Goal: Communication & Community: Answer question/provide support

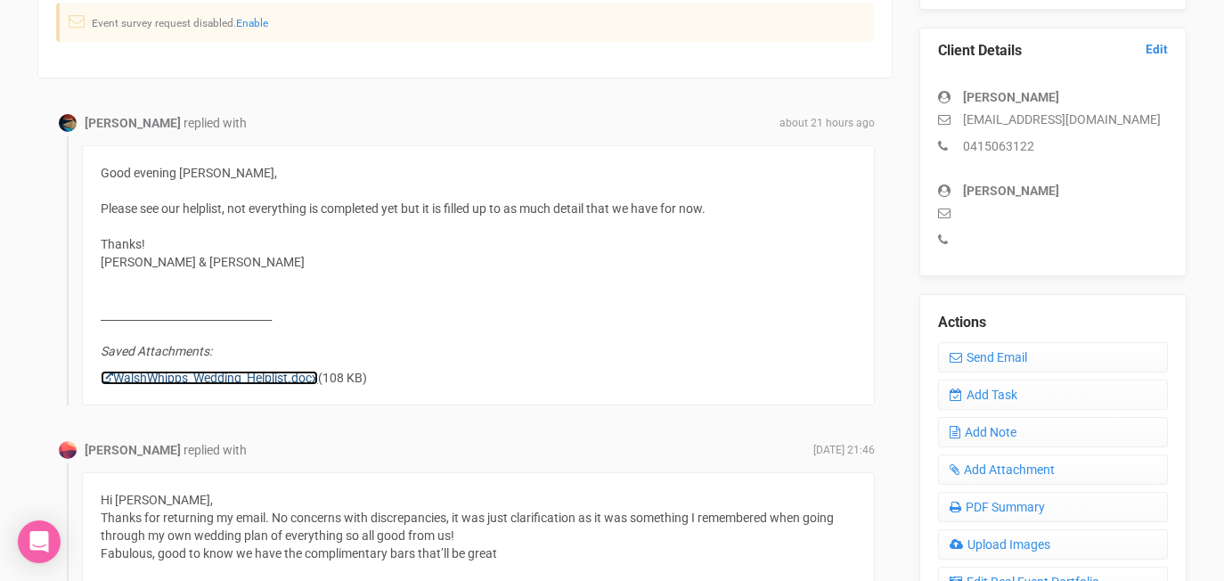
scroll to position [469, 0]
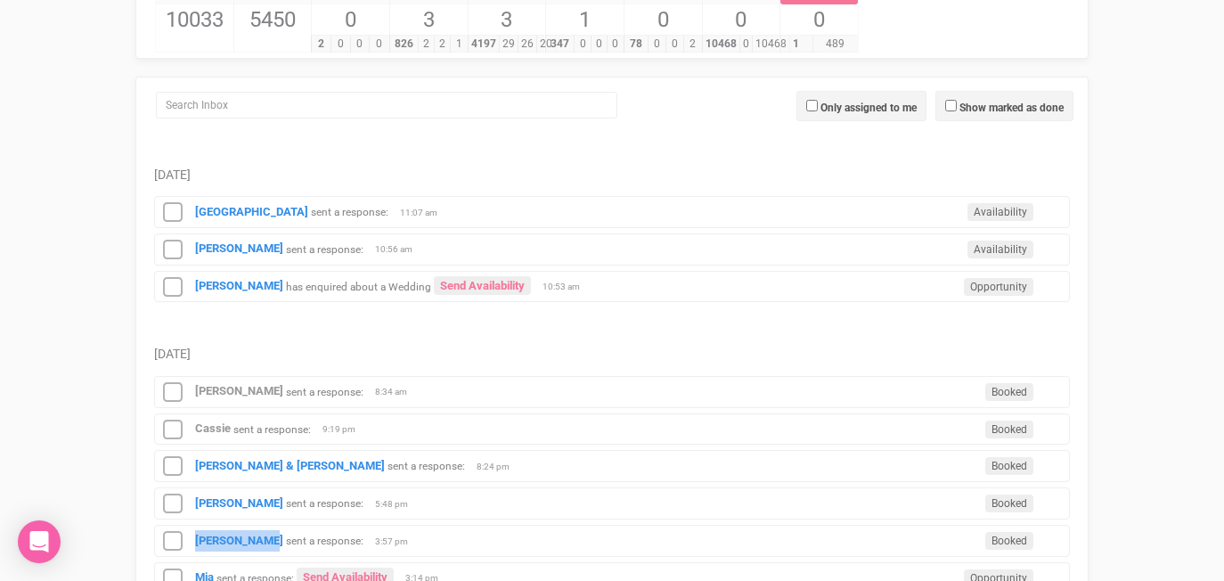
scroll to position [201, 0]
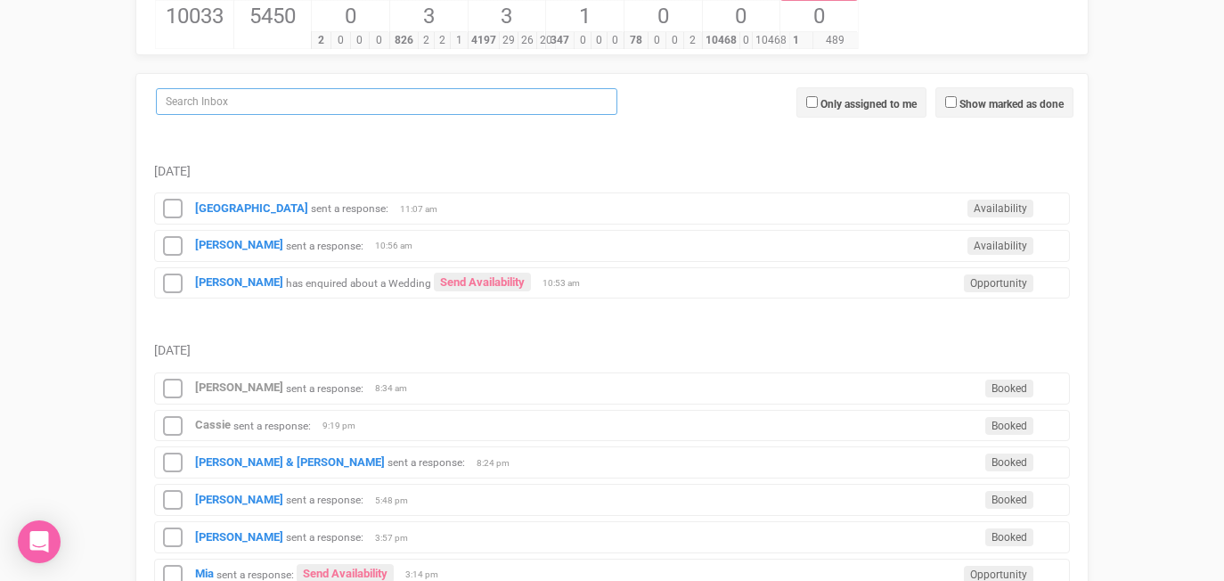
click at [358, 101] on input "search" at bounding box center [386, 101] width 461 height 27
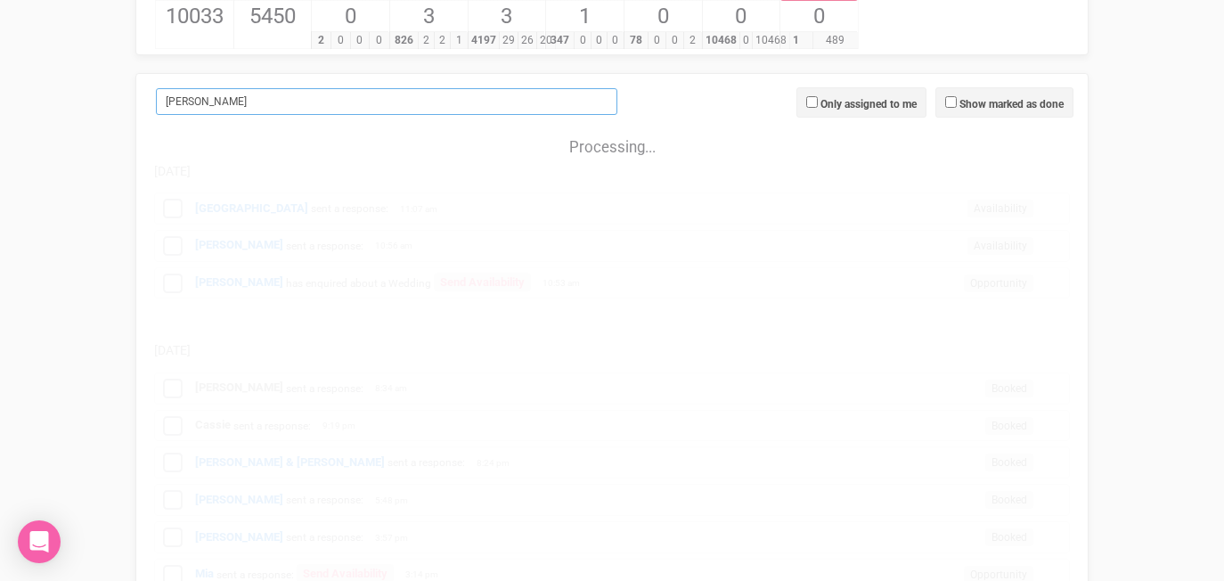
scroll to position [0, 0]
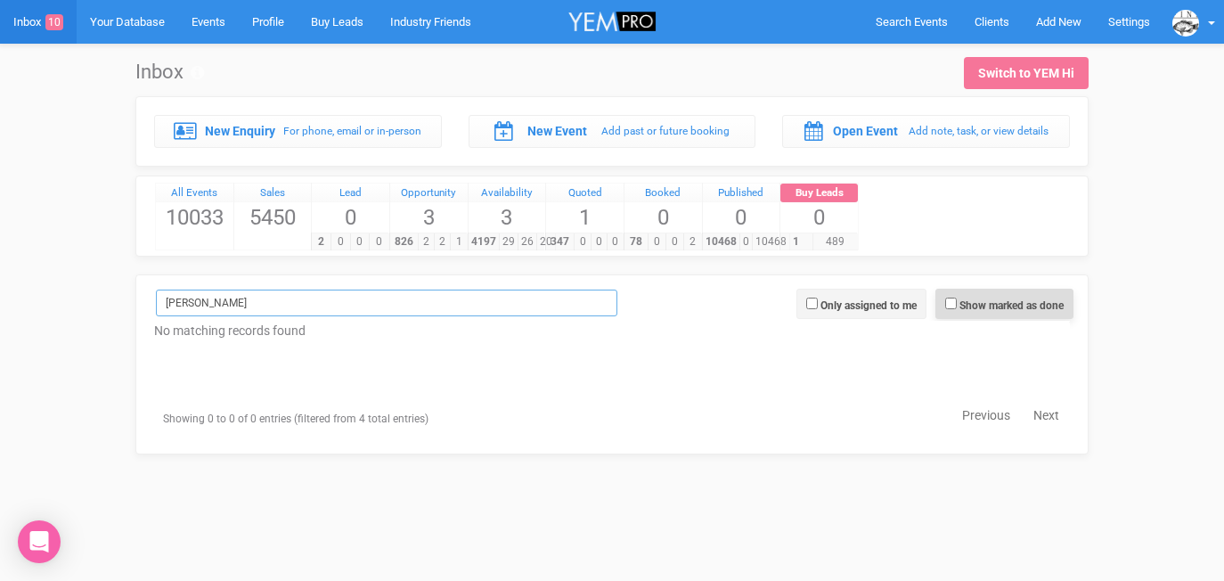
type input "ellen"
click at [948, 302] on input "Show marked as done" at bounding box center [951, 304] width 12 height 12
checkbox input "true"
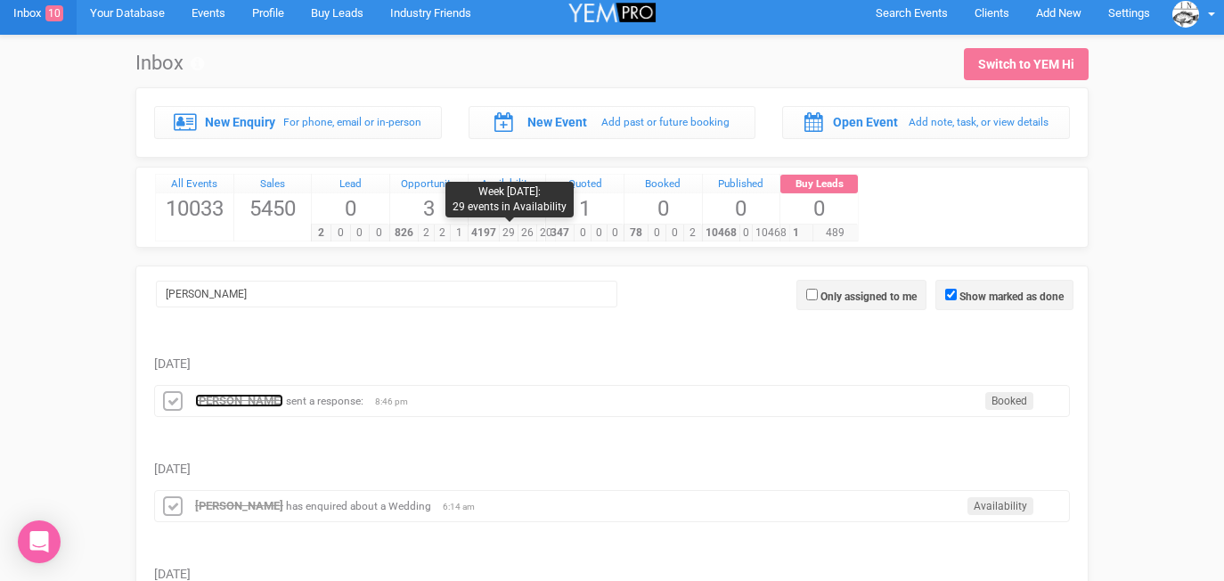
scroll to position [12, 0]
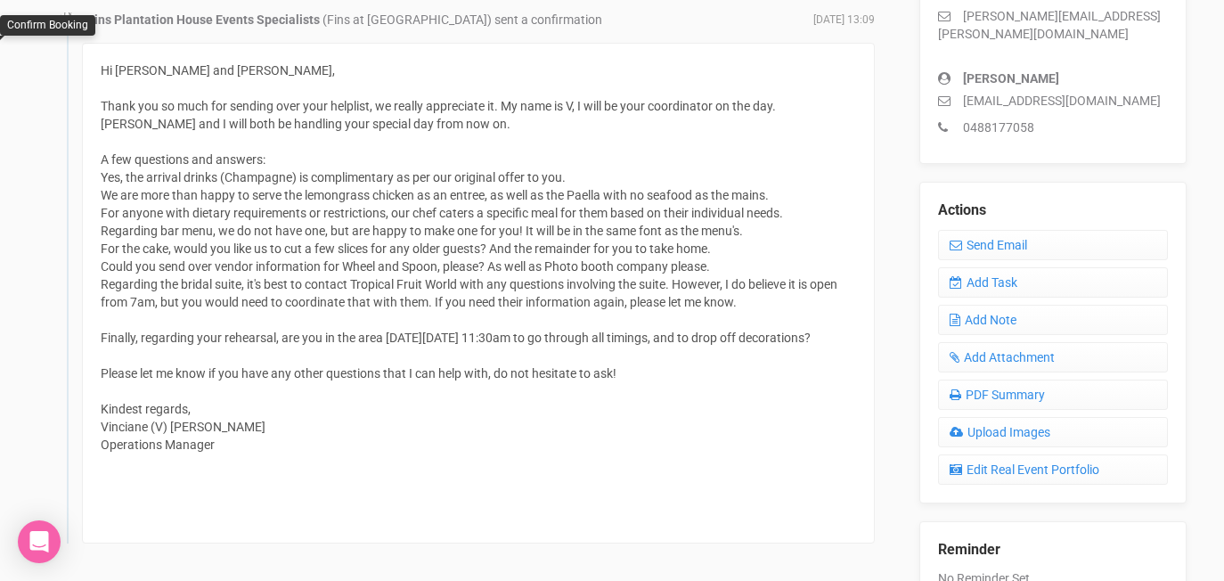
scroll to position [573, 0]
click at [1093, 91] on p "cleskovec@leed.net.au" at bounding box center [1053, 100] width 230 height 18
drag, startPoint x: 1095, startPoint y: 85, endPoint x: 960, endPoint y: 86, distance: 134.5
click at [960, 91] on p "cleskovec@leed.net.au" at bounding box center [1053, 100] width 230 height 18
copy p "cleskovec@leed.net.au"
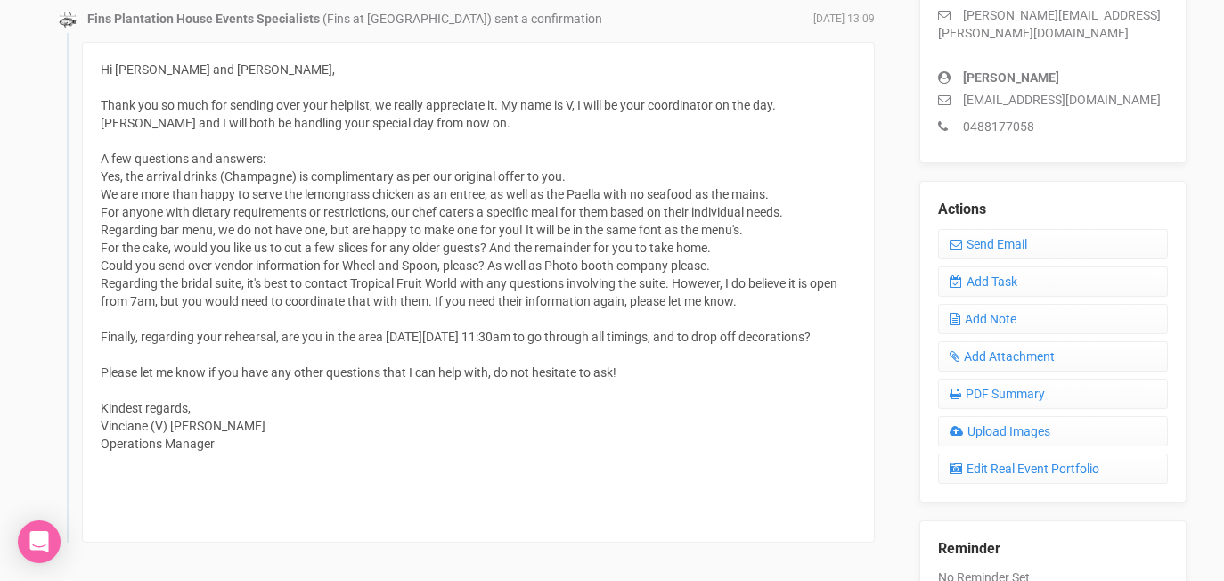
click at [228, 448] on div "Hi Ellen and Chris, Thank you so much for sending over your helplist, we really…" at bounding box center [478, 292] width 755 height 463
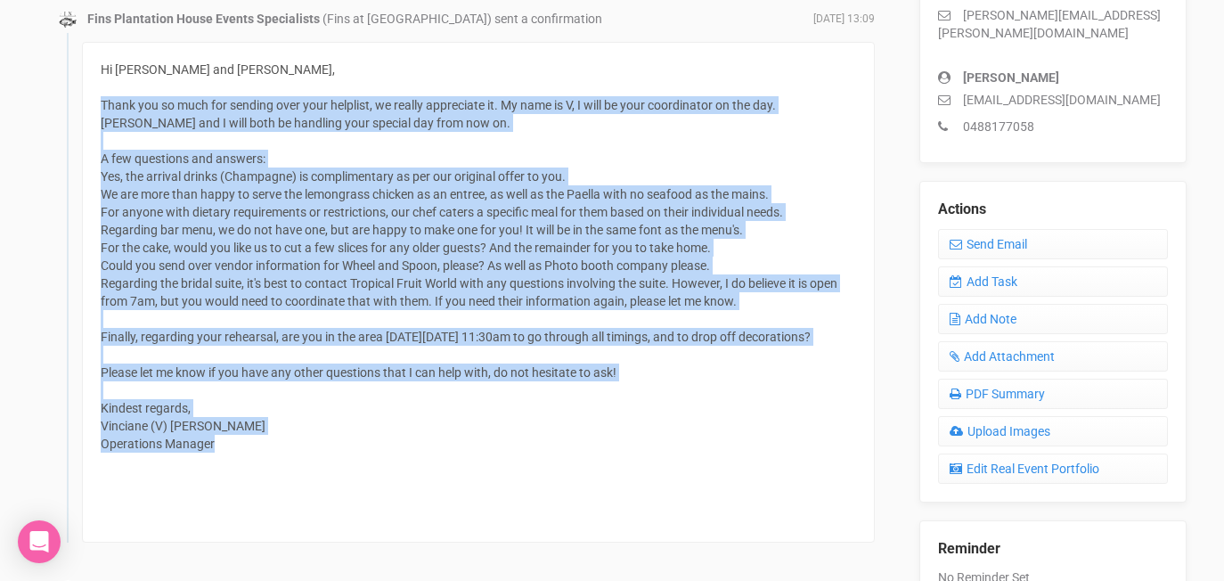
drag, startPoint x: 228, startPoint y: 467, endPoint x: 101, endPoint y: 114, distance: 375.1
click at [101, 114] on div "Hi Ellen and Chris, Thank you so much for sending over your helplist, we really…" at bounding box center [478, 292] width 755 height 463
copy div "Thank you so much for sending over your helplist, we really appreciate it. My n…"
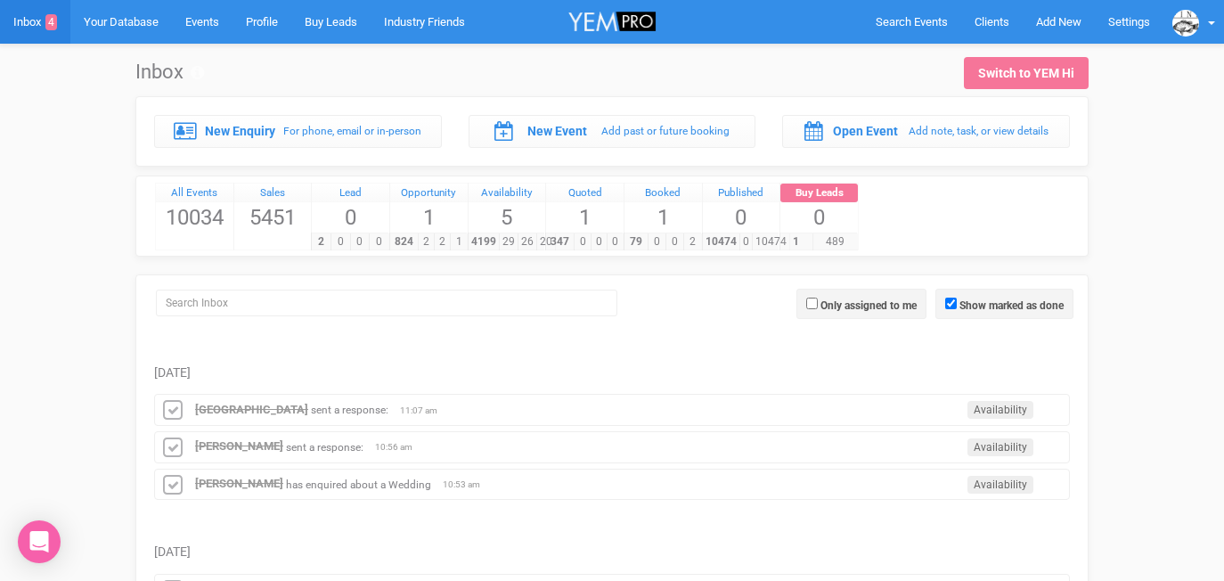
click at [227, 315] on div at bounding box center [612, 300] width 942 height 41
click at [213, 302] on input "search" at bounding box center [386, 303] width 461 height 27
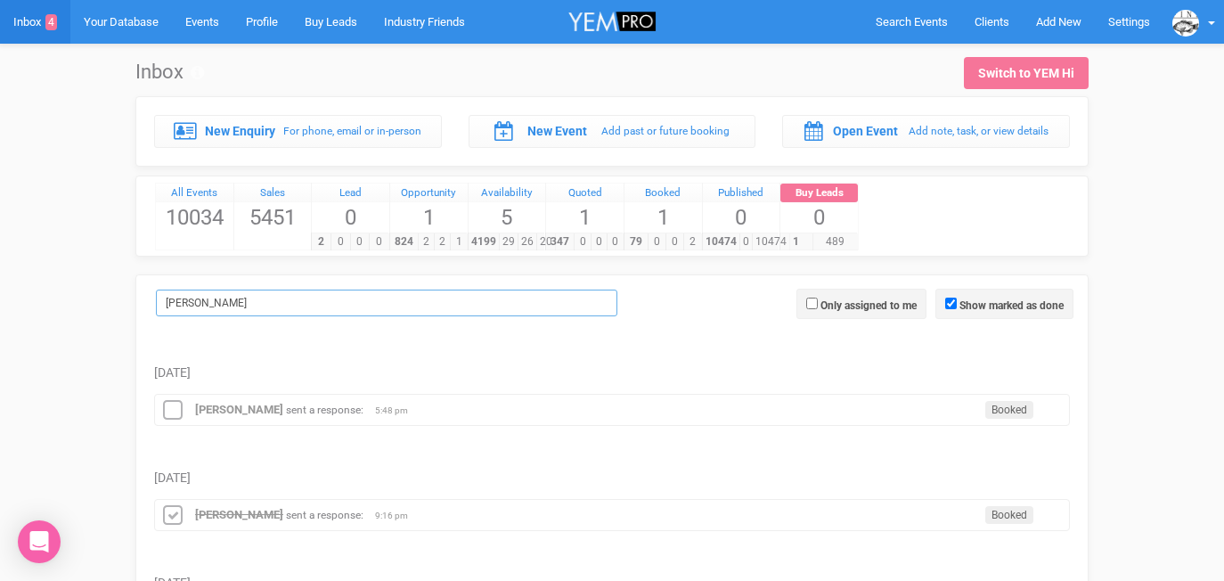
click at [247, 302] on input "taylor prehn" at bounding box center [386, 303] width 461 height 27
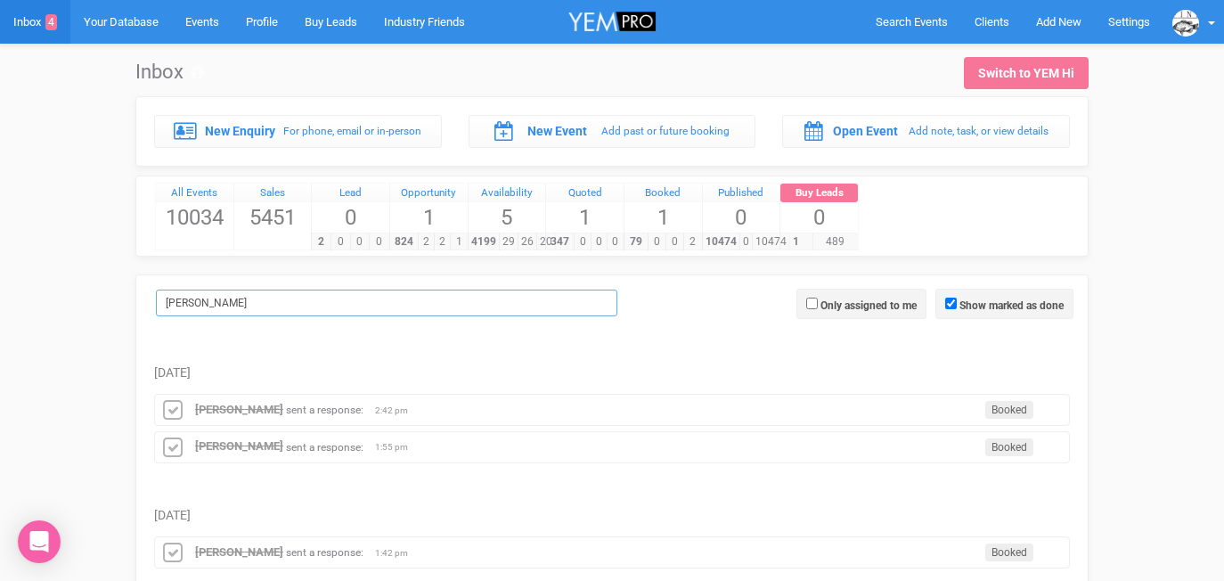
type input "sarah"
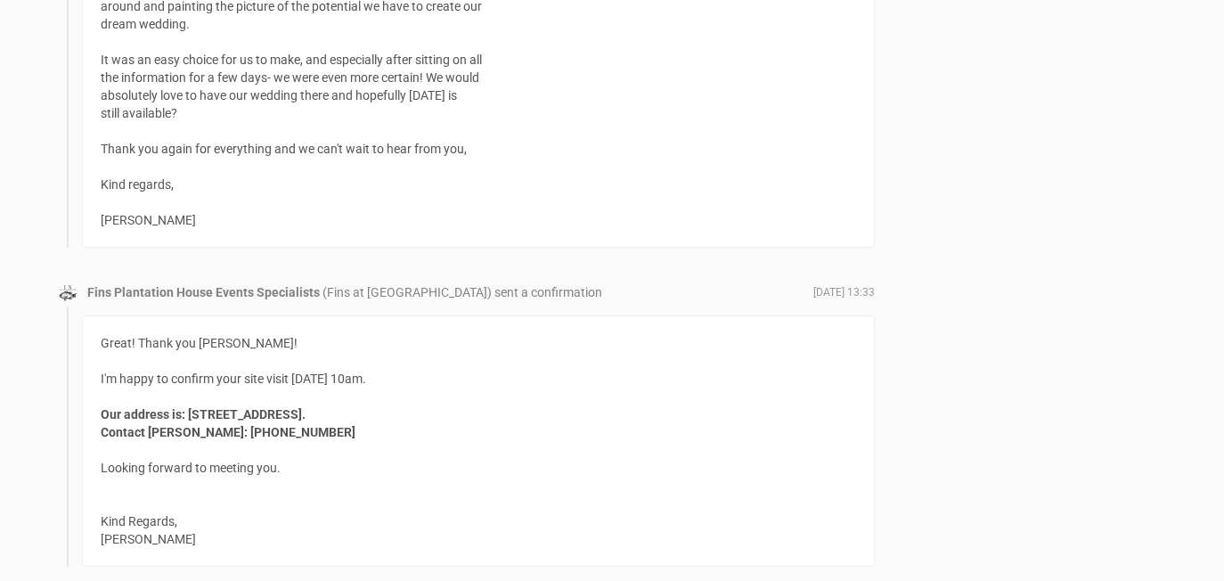
scroll to position [12226, 0]
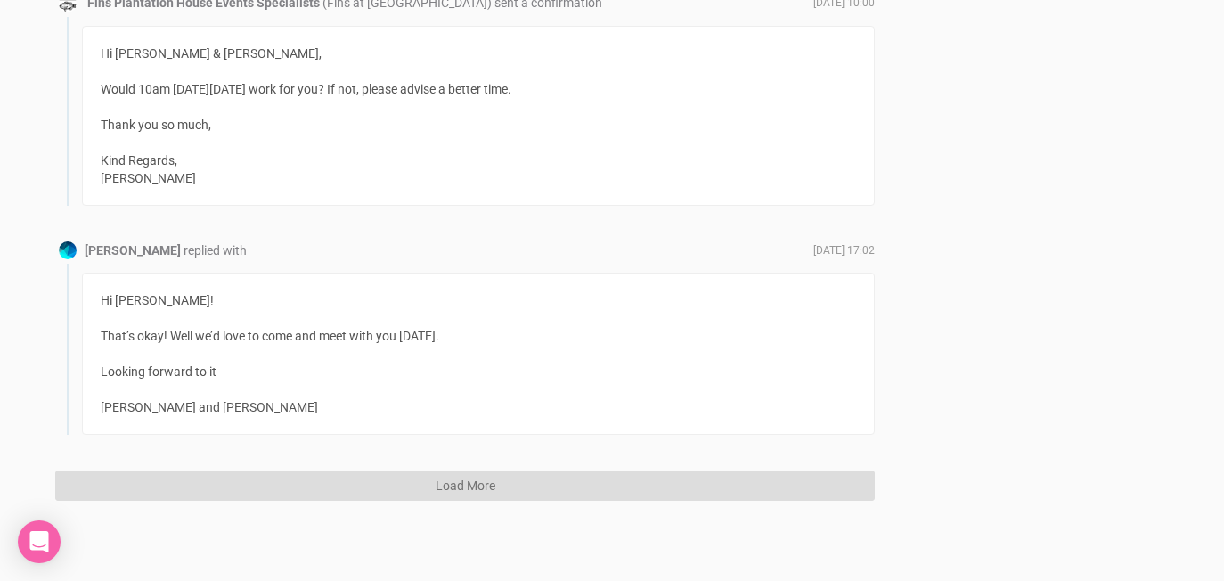
click at [447, 486] on button "Load More" at bounding box center [465, 485] width 820 height 30
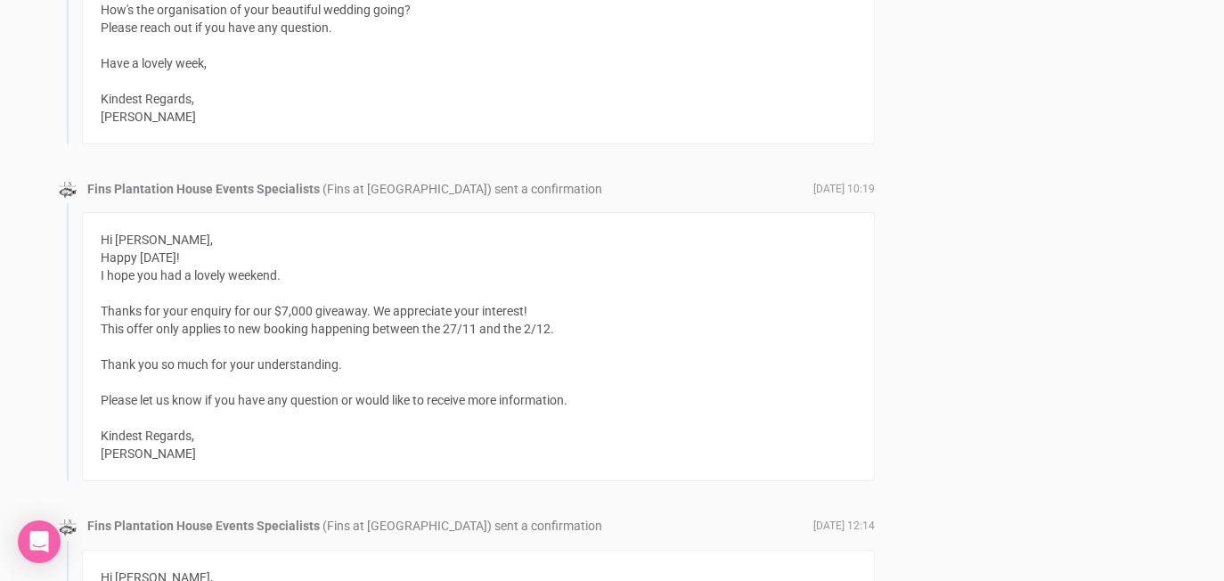
scroll to position [6144, 0]
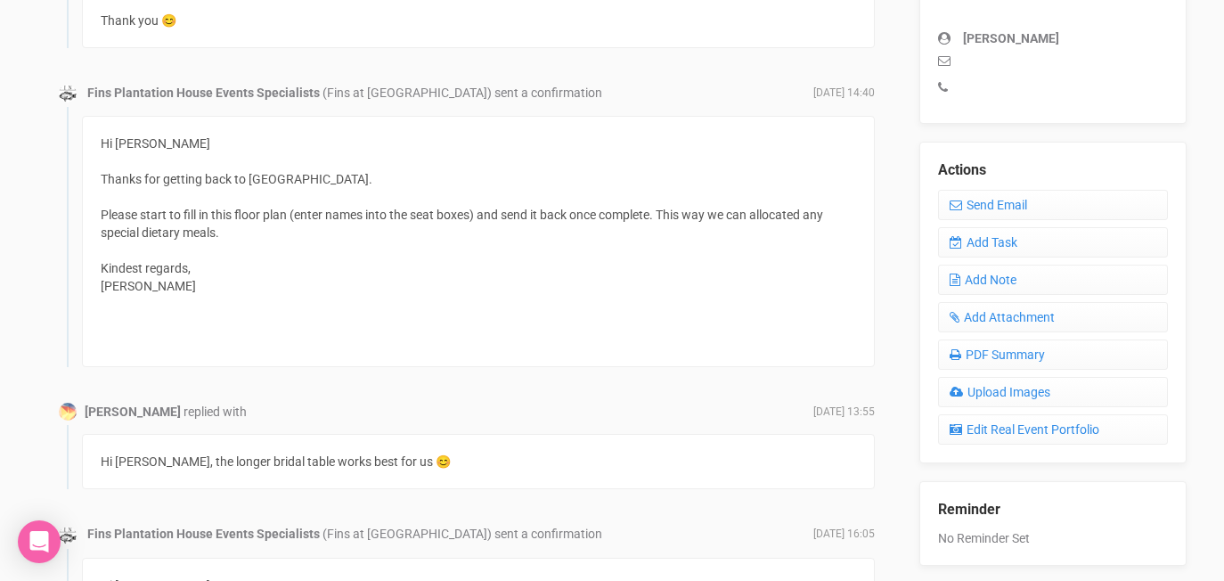
scroll to position [614, 0]
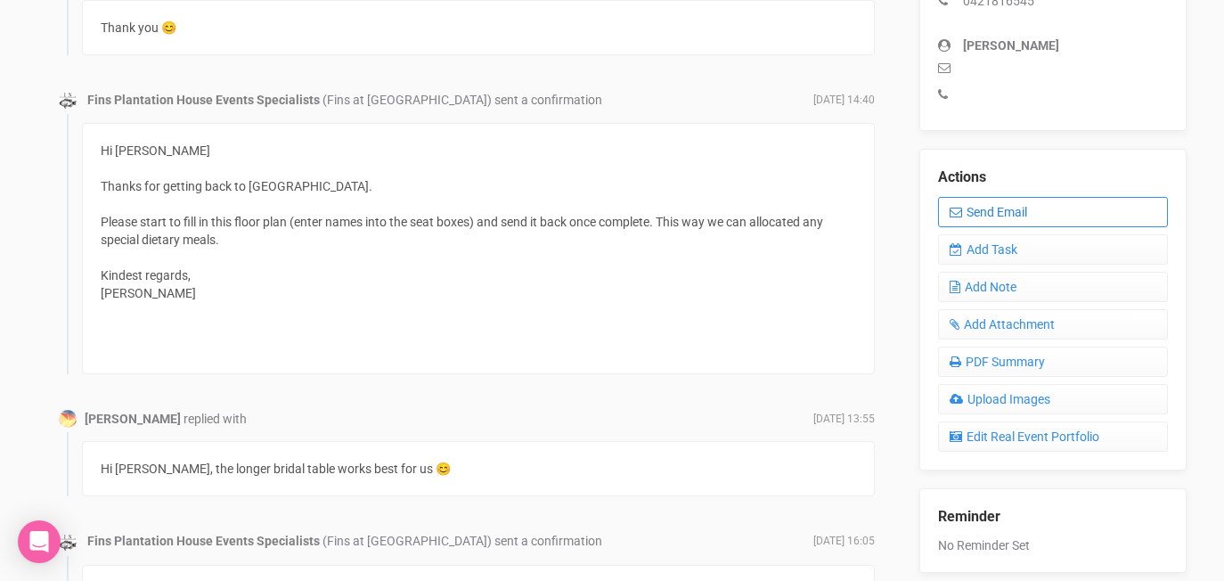
click at [1027, 208] on link "Send Email" at bounding box center [1053, 212] width 230 height 30
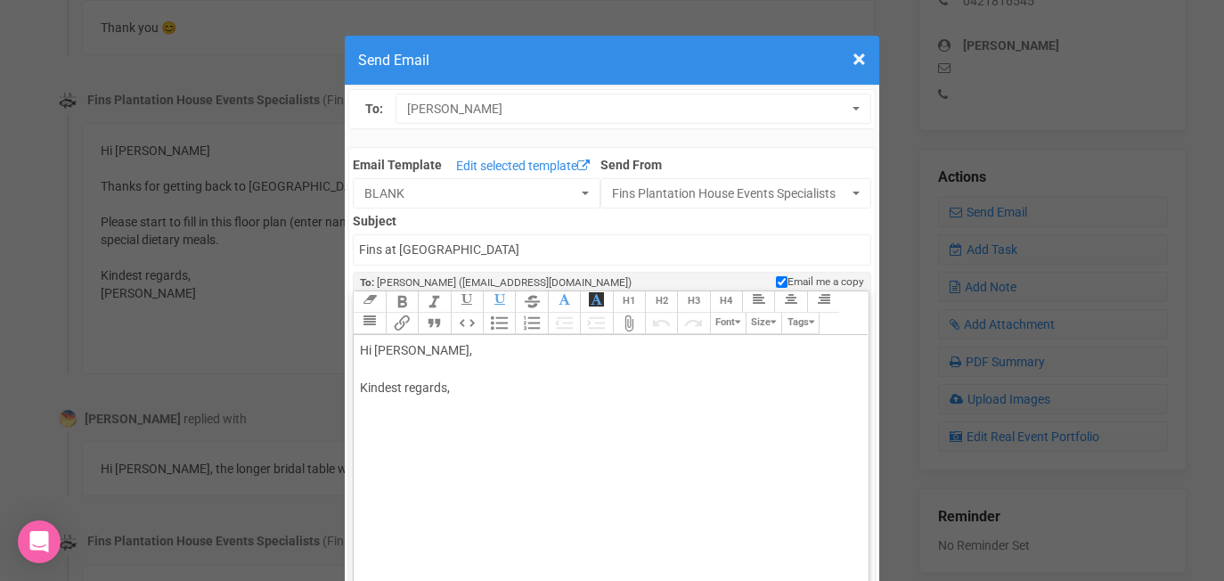
click at [446, 355] on div "Hi Sarah Braniff, Kindest regards," at bounding box center [607, 388] width 495 height 94
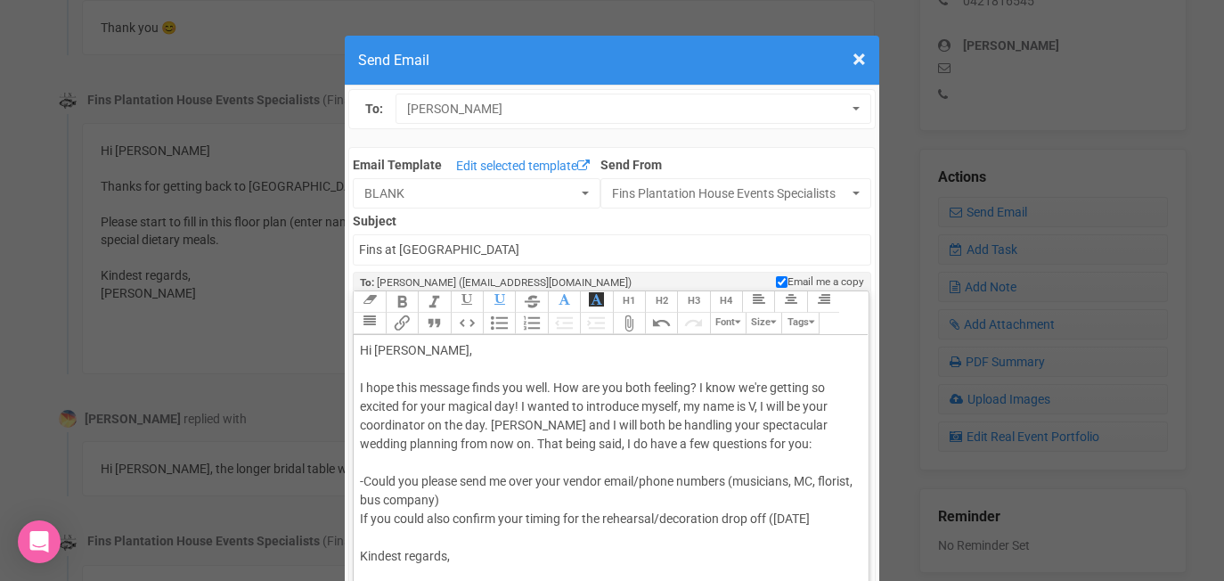
click at [788, 520] on div "Hi Sarah, I hope this message finds you well. How are you both feeling? I know …" at bounding box center [607, 472] width 495 height 262
click at [502, 536] on div "Hi Sarah, I hope this message finds you well. How are you both feeling? I know …" at bounding box center [607, 472] width 495 height 262
click at [360, 521] on div "Hi Sarah, I hope this message finds you well. How are you both feeling? I know …" at bounding box center [607, 472] width 495 height 262
click at [472, 542] on div "Hi Sarah, I hope this message finds you well. How are you both feeling? I know …" at bounding box center [607, 472] width 495 height 262
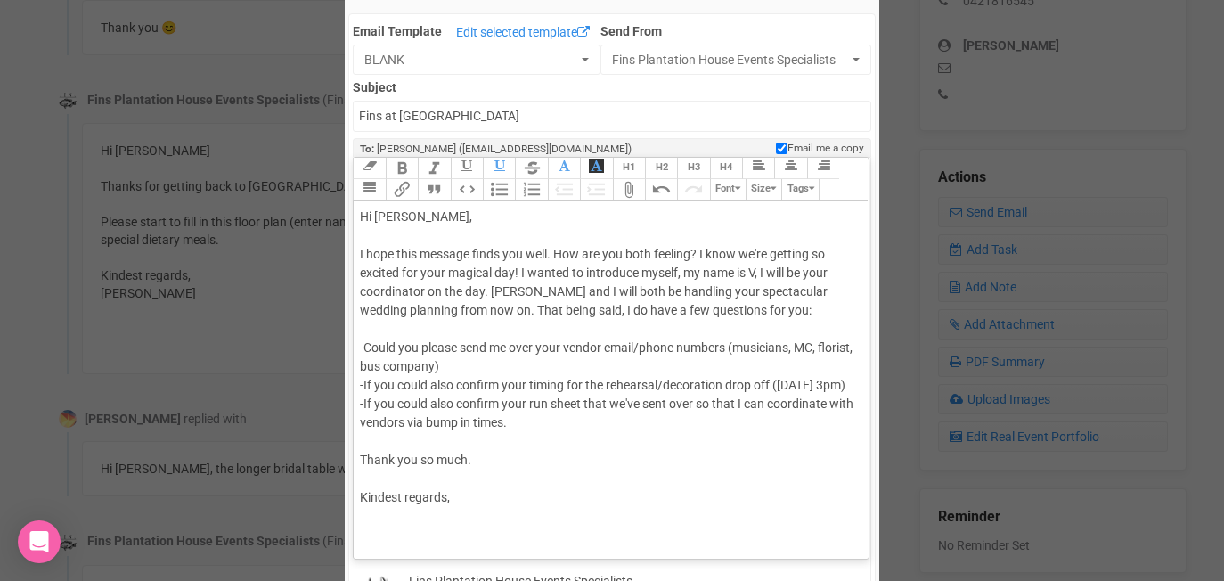
scroll to position [20, 0]
click at [387, 520] on div "Hi Sarah, I hope this message finds you well. How are you both feeling? I know …" at bounding box center [607, 375] width 495 height 337
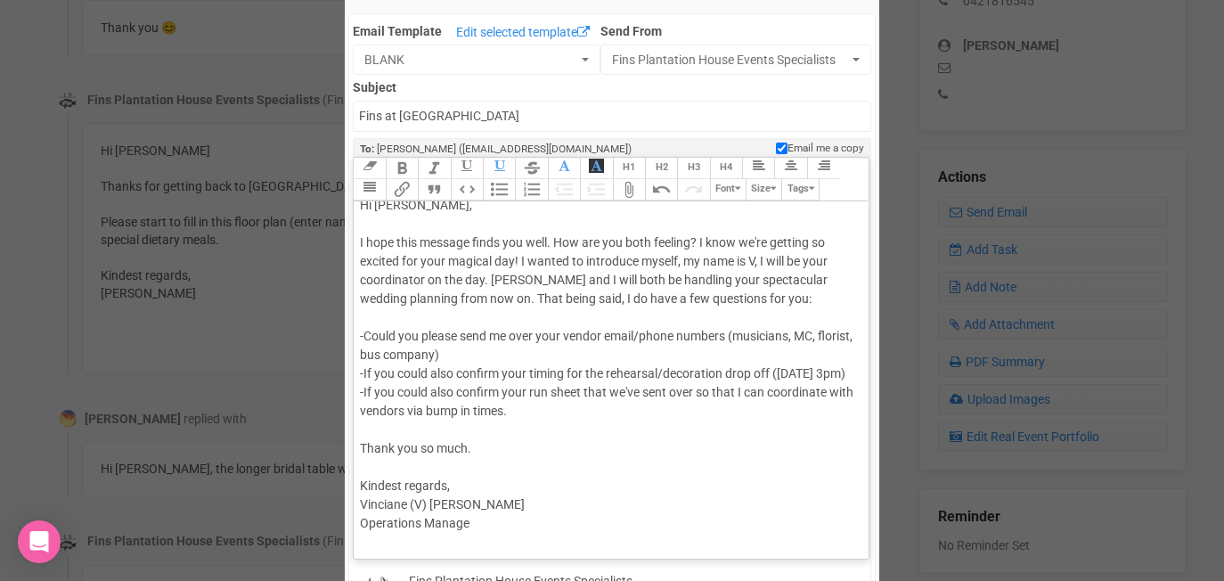
scroll to position [30, 0]
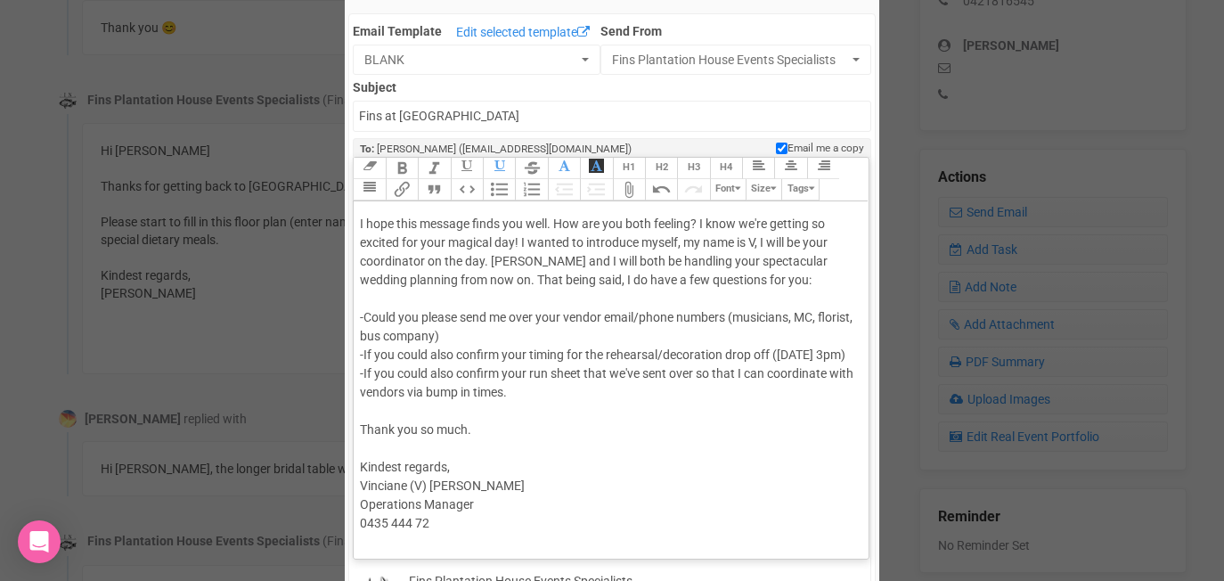
type trix-editor "<div>Hi Sarah,<br><br>I hope this message finds you well. How are you both feel…"
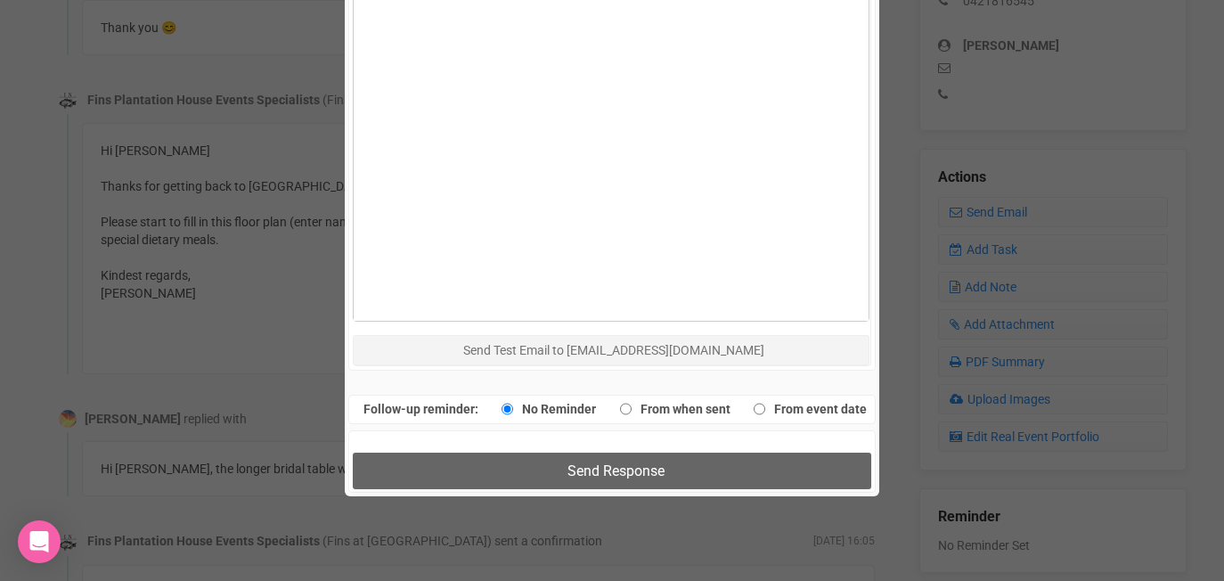
scroll to position [884, 0]
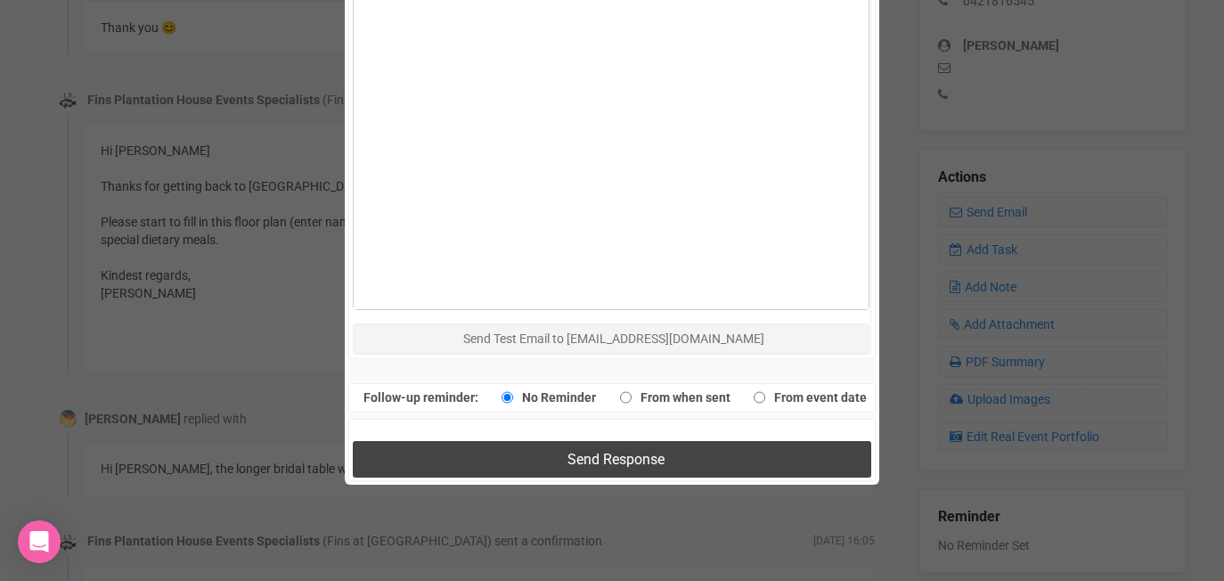
click at [596, 461] on span "Send Response" at bounding box center [615, 459] width 97 height 17
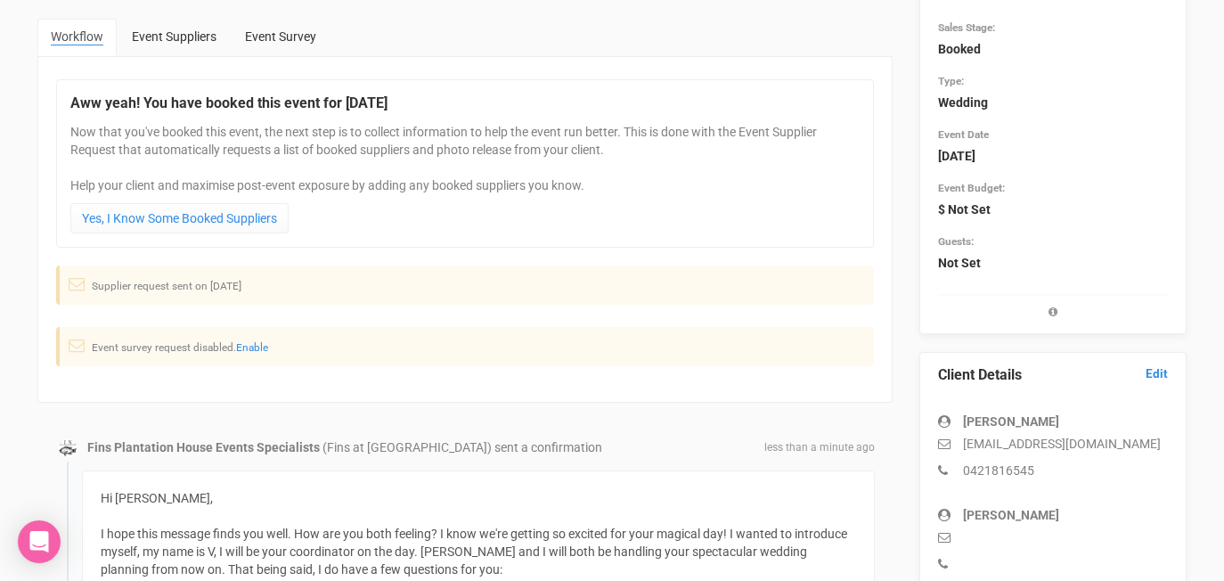
scroll to position [0, 0]
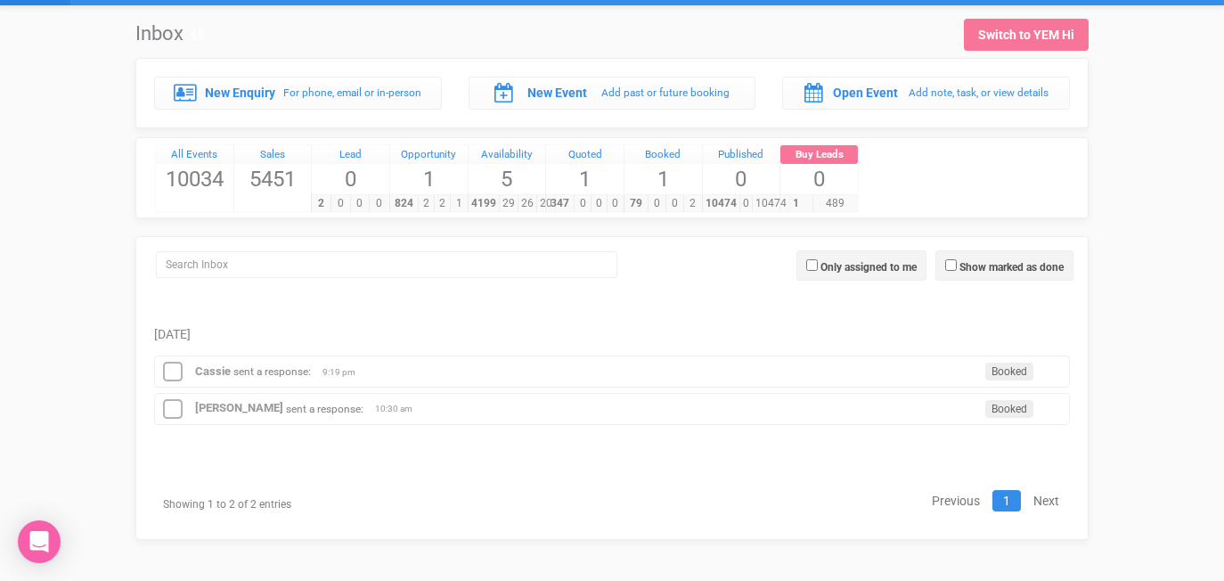
scroll to position [39, 0]
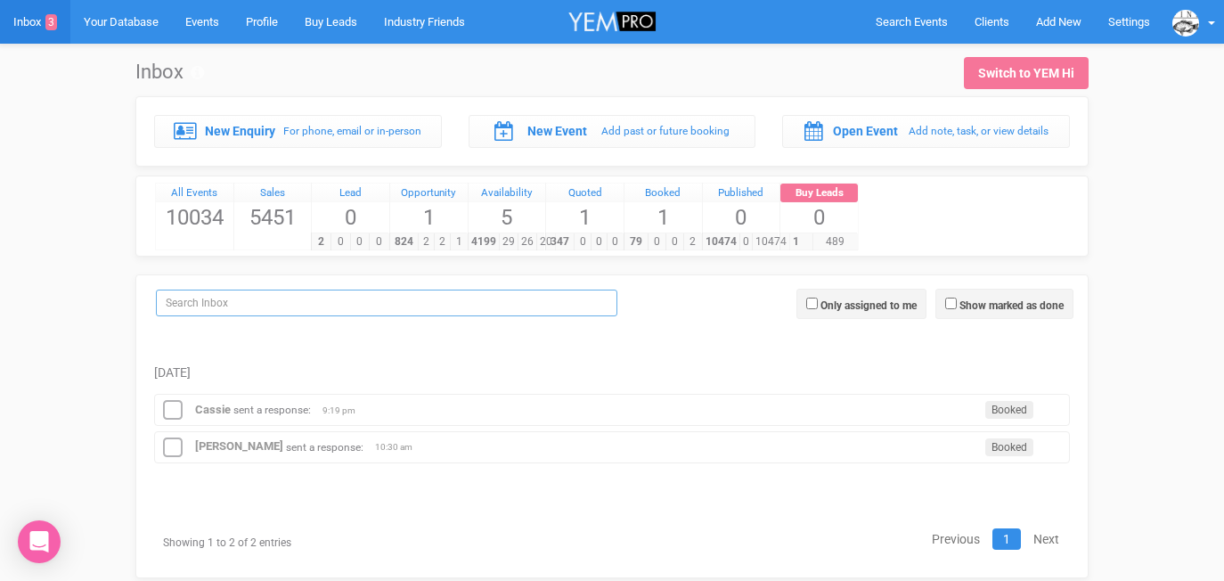
click at [309, 310] on input "search" at bounding box center [386, 303] width 461 height 27
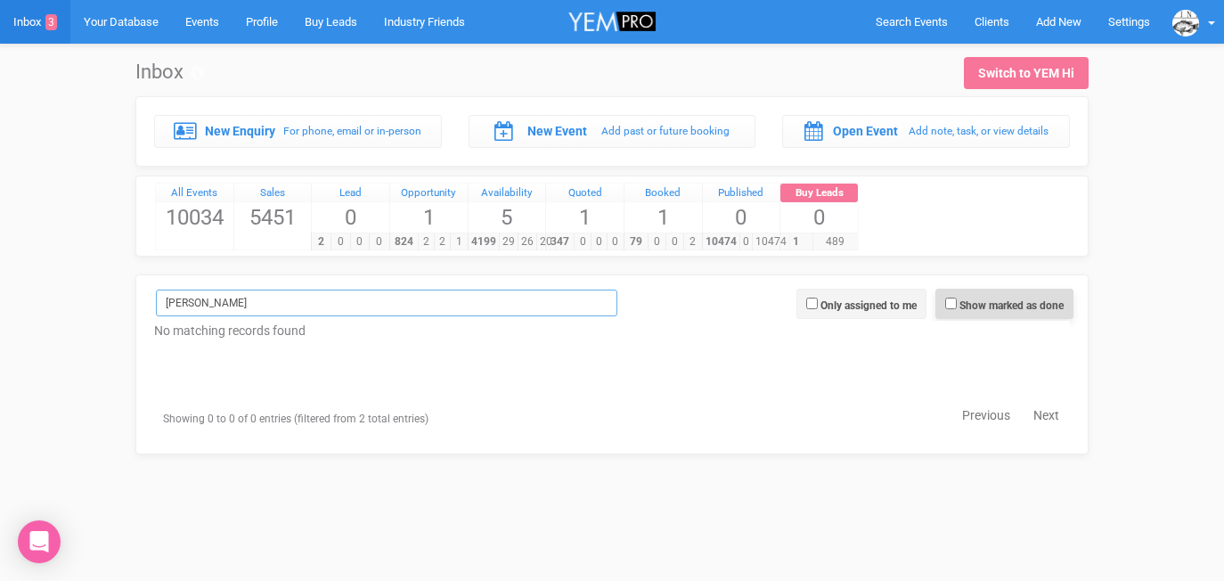
type input "[PERSON_NAME]"
click at [949, 304] on input "Show marked as done" at bounding box center [951, 304] width 12 height 12
checkbox input "true"
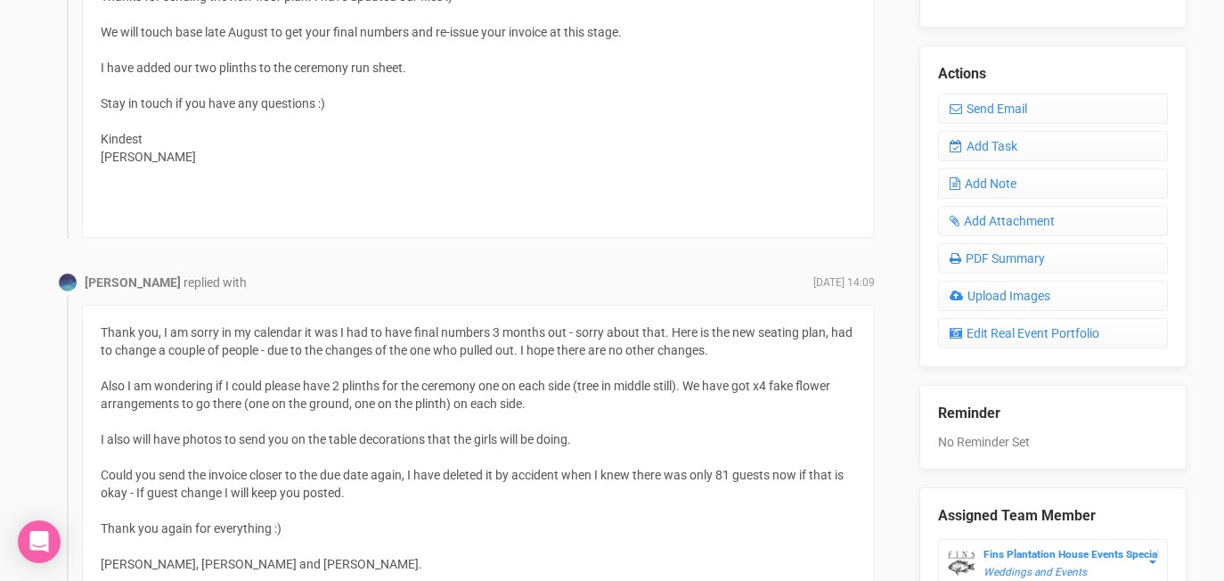
scroll to position [723, 0]
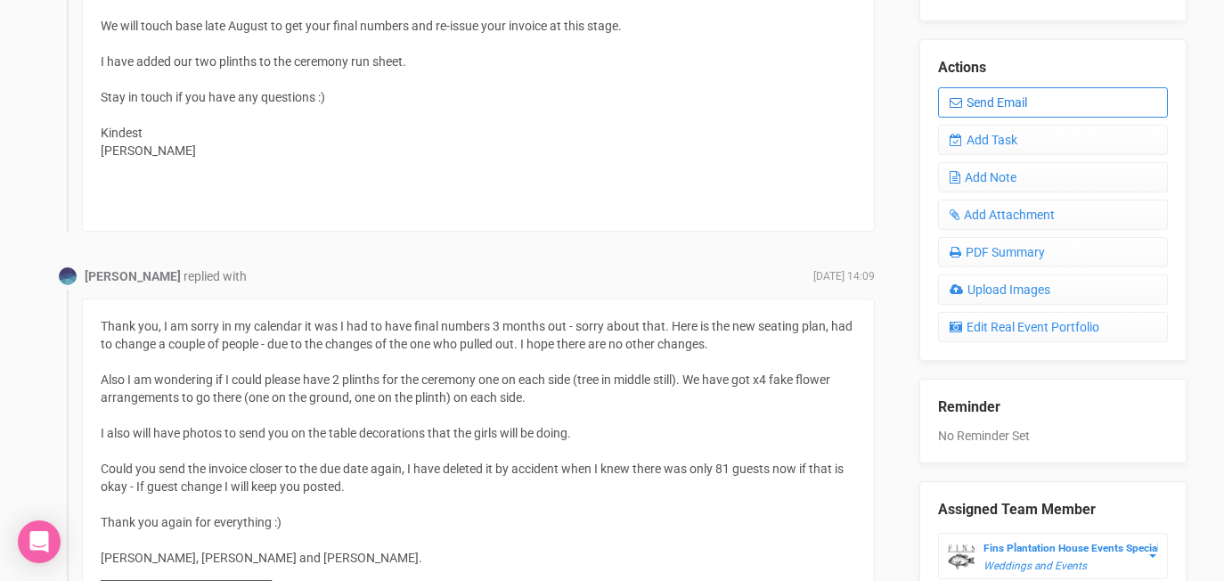
click at [1002, 109] on link "Send Email" at bounding box center [1053, 102] width 230 height 30
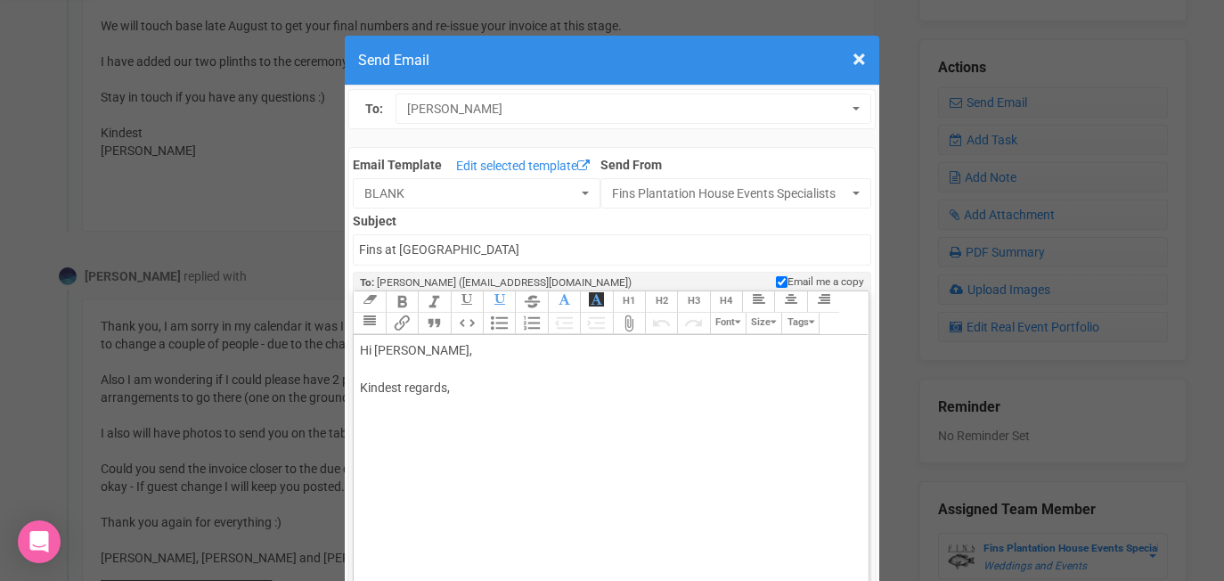
click at [458, 352] on div "Hi [PERSON_NAME], Kindest regards," at bounding box center [607, 388] width 495 height 94
click at [431, 354] on div "Hi [PERSON_NAME], Kindest regards," at bounding box center [607, 388] width 495 height 94
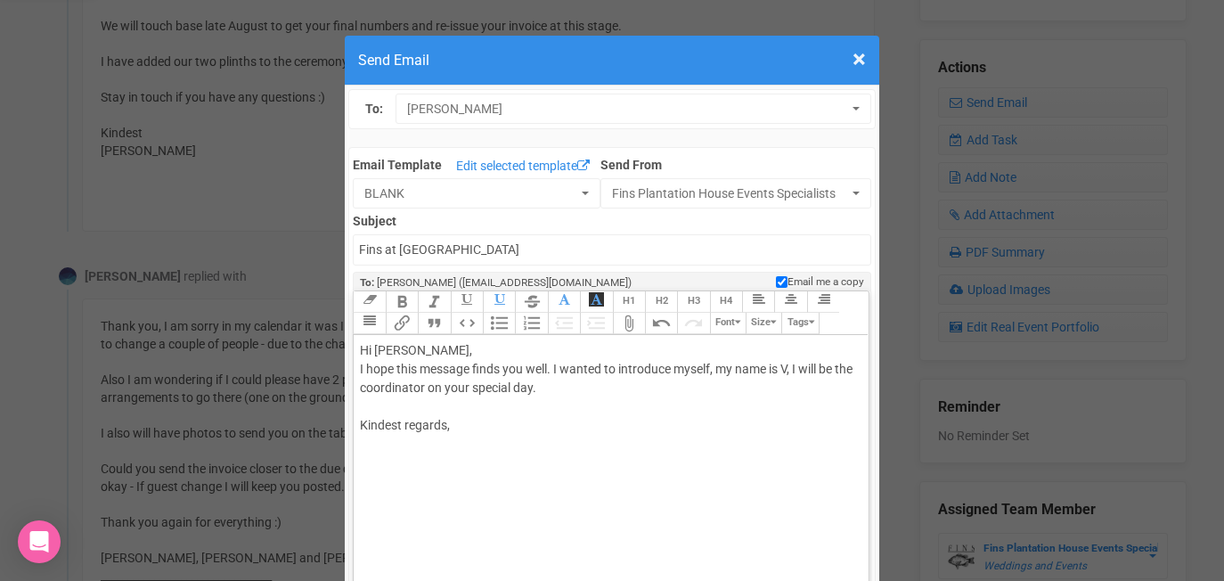
click at [492, 392] on div "Hi [PERSON_NAME], I hope this message finds you well. I wanted to introduce mys…" at bounding box center [607, 406] width 495 height 131
click at [638, 405] on div "Hi [PERSON_NAME], I hope this message finds you well. I wanted to introduce mys…" at bounding box center [607, 406] width 495 height 131
click at [623, 394] on div "Hi [PERSON_NAME], I hope this message finds you well. I wanted to introduce mys…" at bounding box center [607, 406] width 495 height 131
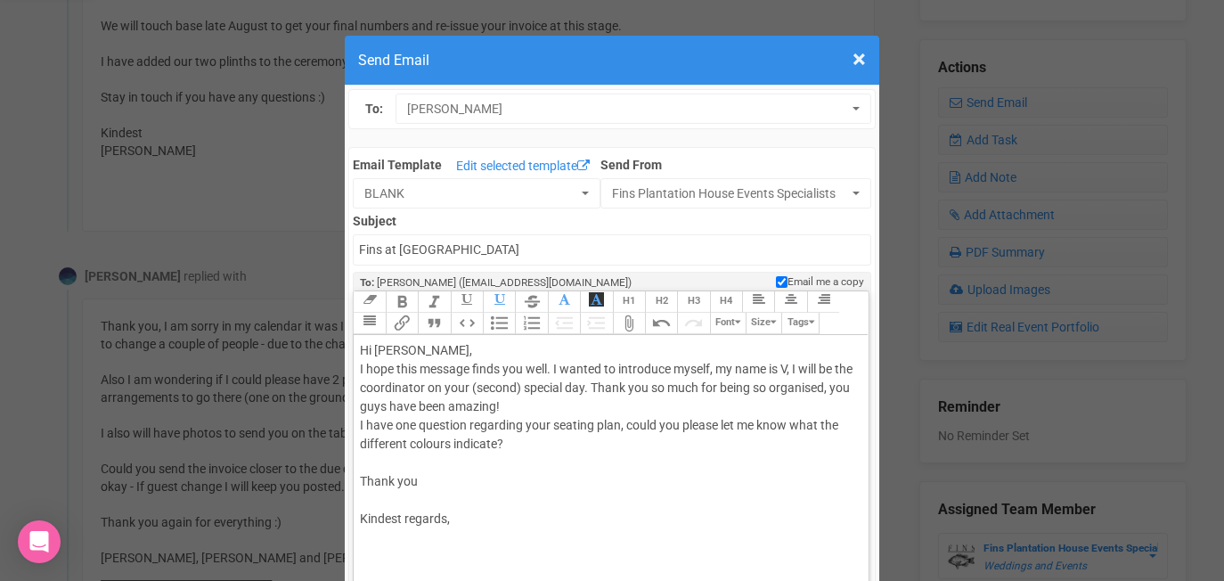
click at [428, 534] on div "Hi [PERSON_NAME], I hope this message finds you well. I wanted to introduce mys…" at bounding box center [607, 453] width 495 height 224
click at [563, 406] on div "Hi [PERSON_NAME], I hope this message finds you well. I wanted to introduce mys…" at bounding box center [607, 453] width 495 height 224
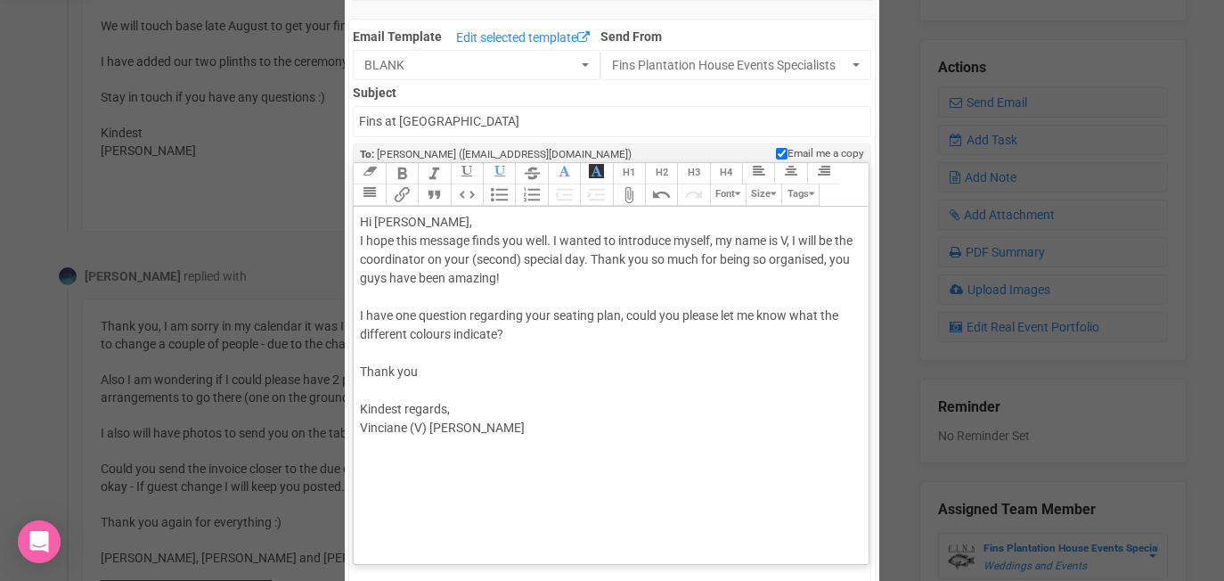
scroll to position [125, 0]
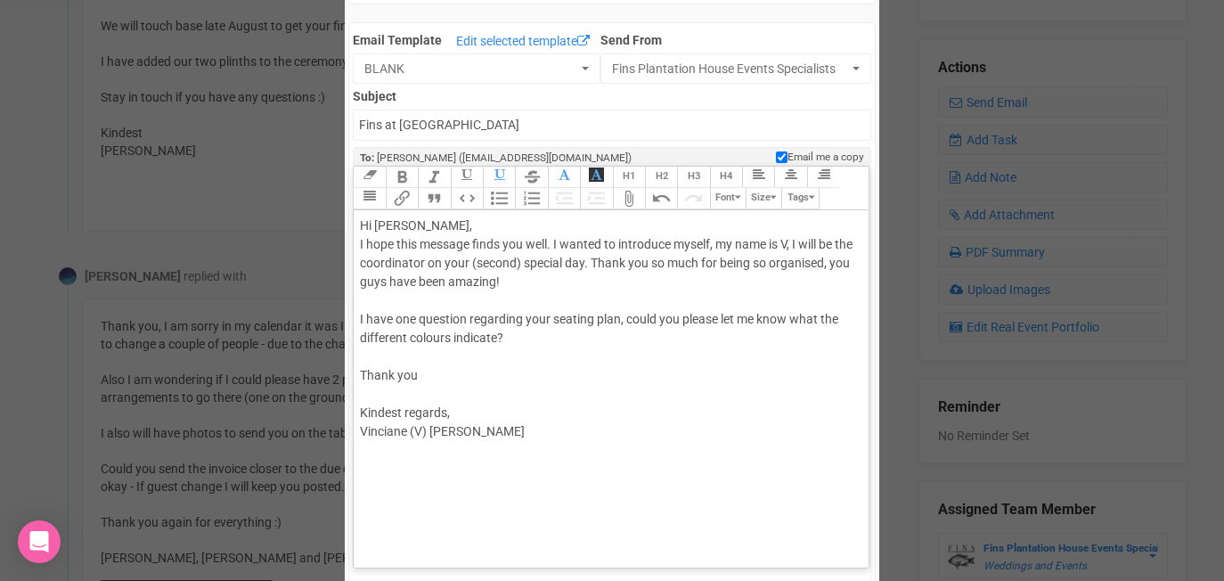
click at [612, 265] on div "Hi [PERSON_NAME], I hope this message finds you well. I wanted to introduce mys…" at bounding box center [607, 337] width 495 height 243
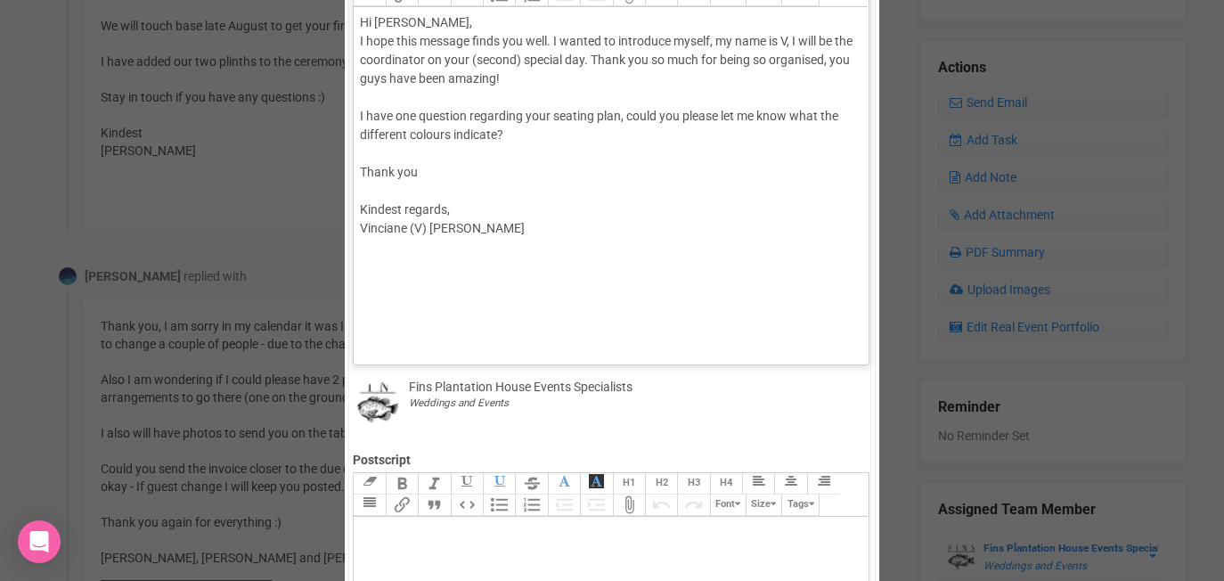
scroll to position [329, 0]
click at [411, 84] on div "Hi [PERSON_NAME], I hope this message finds you well. I wanted to introduce mys…" at bounding box center [607, 133] width 495 height 243
type trix-editor "<div>Hi [PERSON_NAME],<br>I hope this message finds you well. I wanted to intro…"
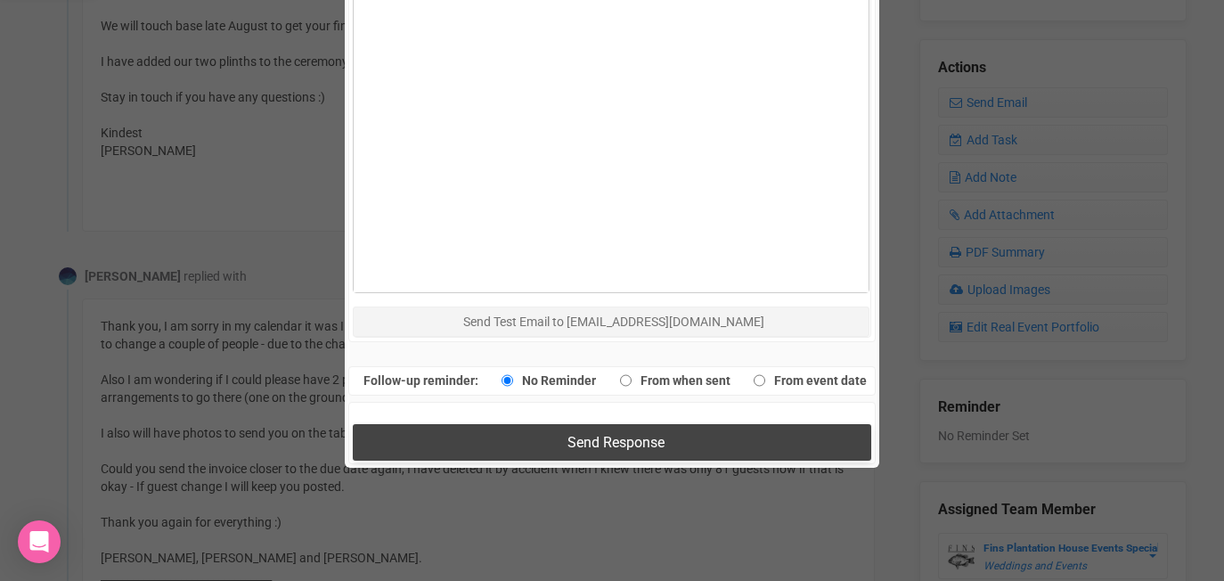
scroll to position [926, 0]
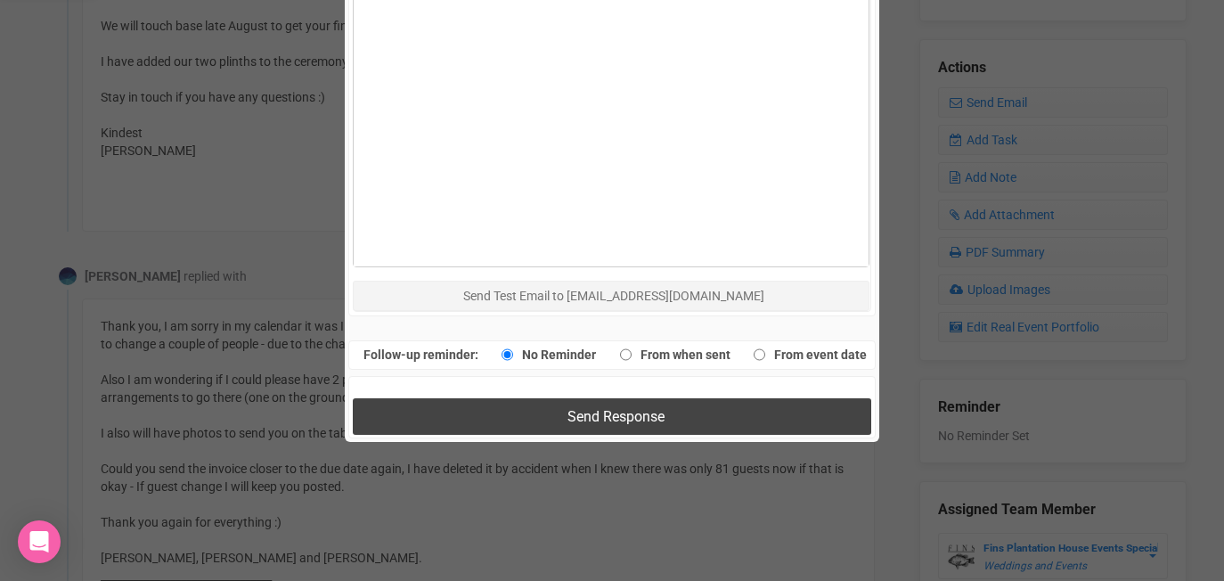
click at [579, 412] on span "Send Response" at bounding box center [615, 416] width 97 height 17
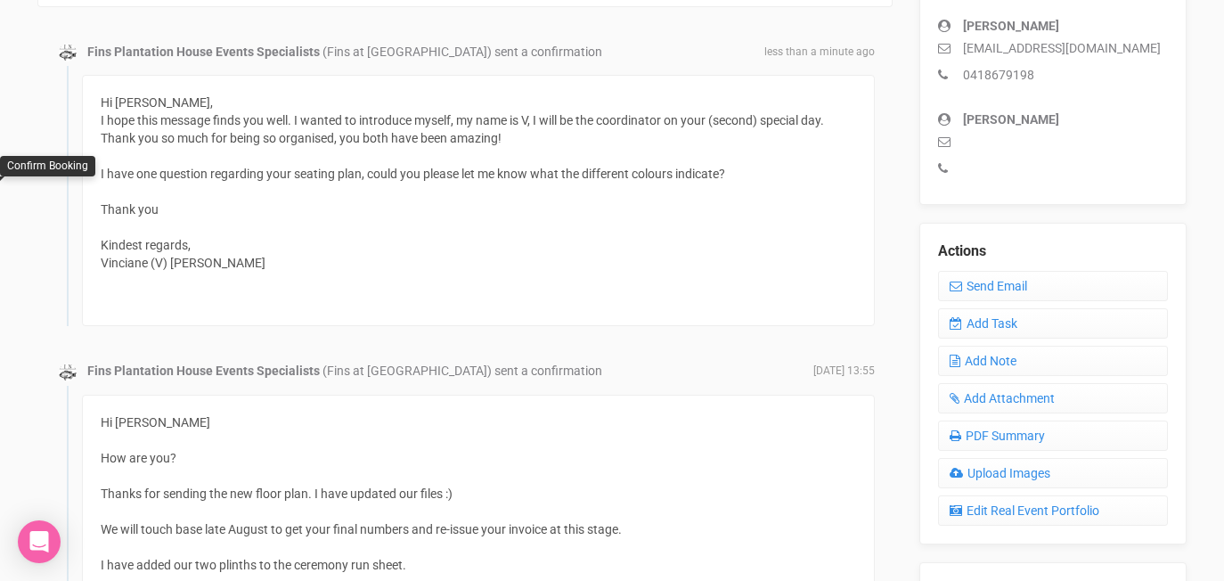
scroll to position [538, 0]
